Goal: Information Seeking & Learning: Learn about a topic

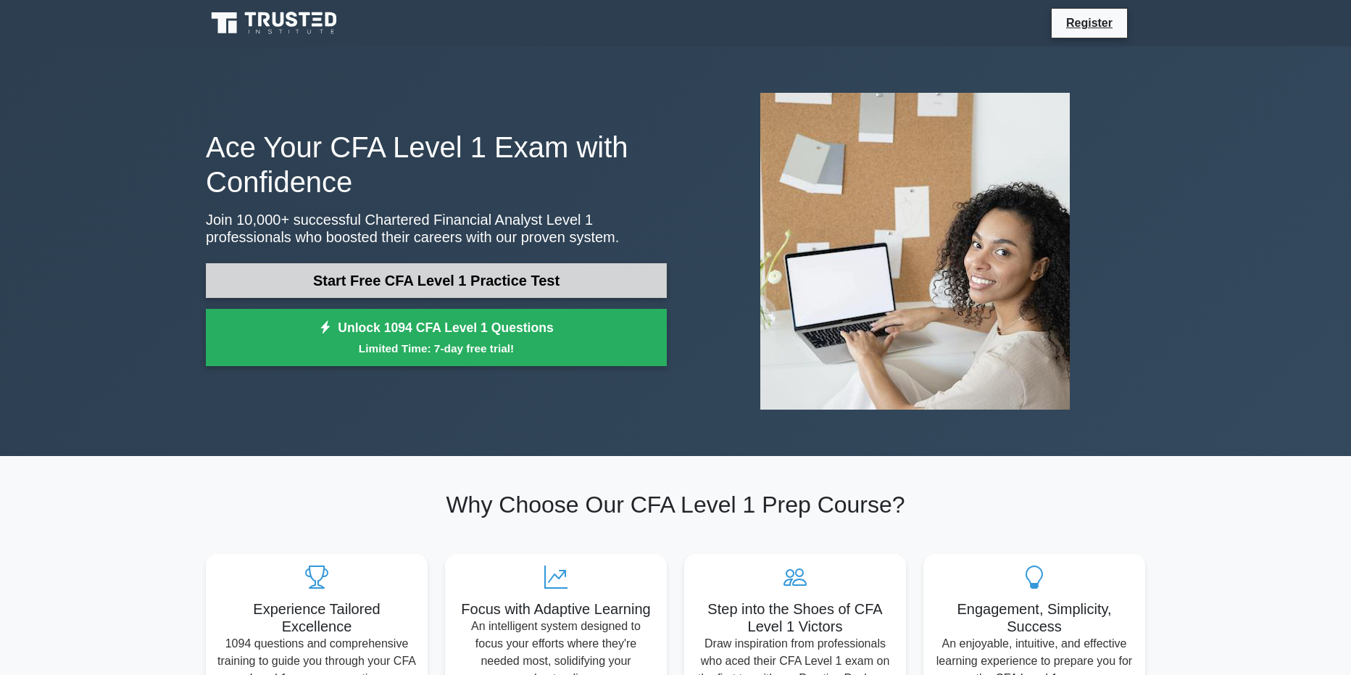
click at [296, 285] on link "Start Free CFA Level 1 Practice Test" at bounding box center [436, 280] width 461 height 35
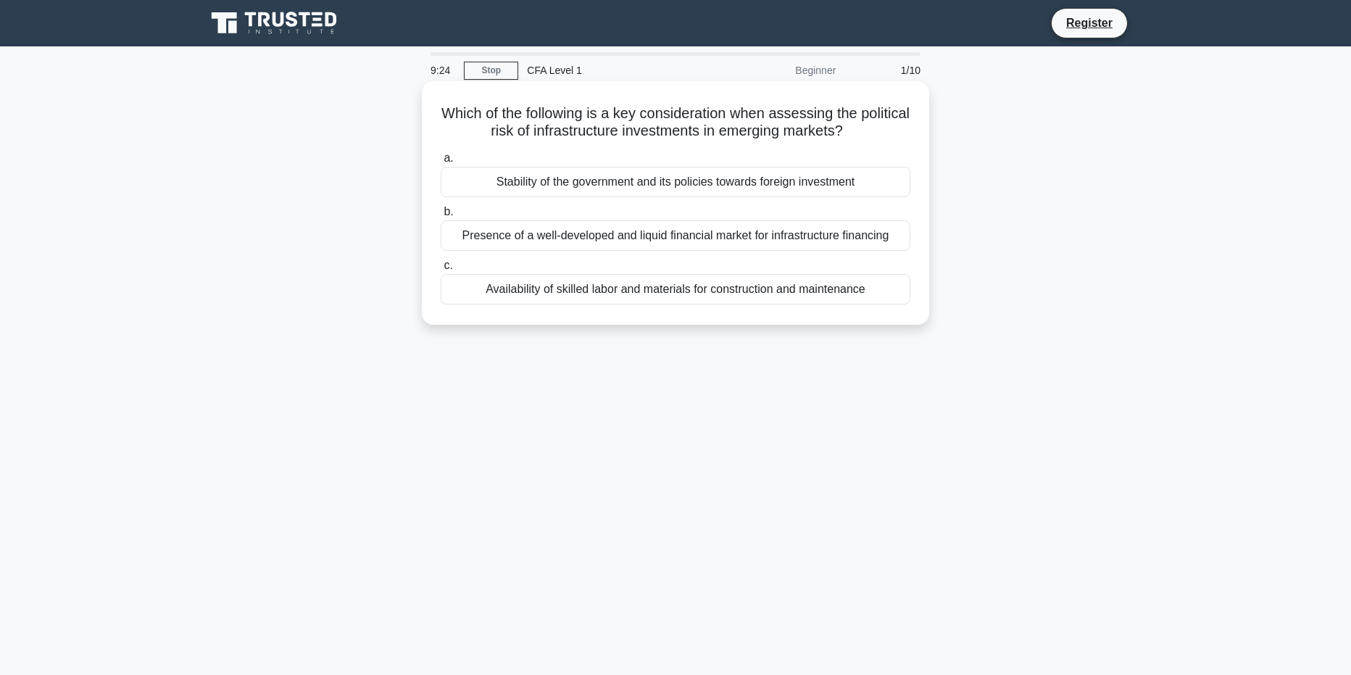
click at [554, 180] on div "Stability of the government and its policies towards foreign investment" at bounding box center [676, 182] width 470 height 30
click at [441, 163] on input "a. Stability of the government and its policies towards foreign investment" at bounding box center [441, 158] width 0 height 9
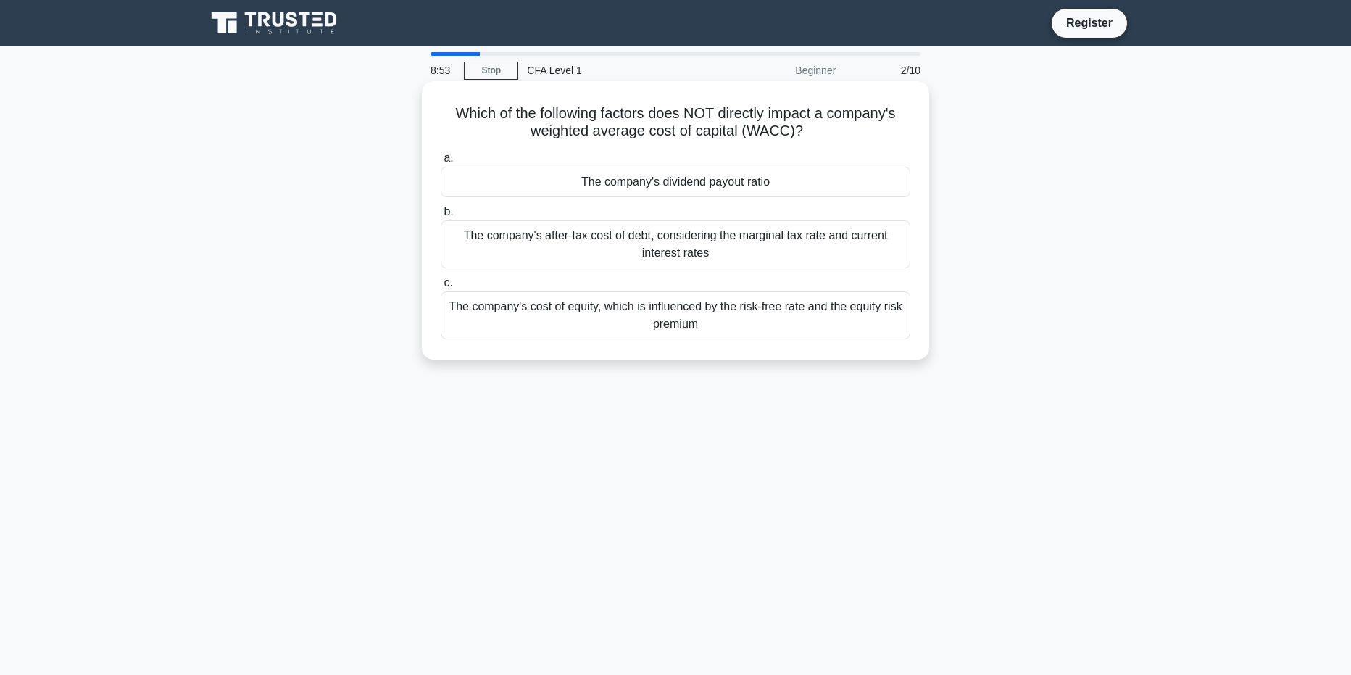
click at [557, 315] on div "The company's cost of equity, which is influenced by the risk-free rate and the…" at bounding box center [676, 315] width 470 height 48
click at [441, 288] on input "c. The company's cost of equity, which is influenced by the risk-free rate and …" at bounding box center [441, 282] width 0 height 9
